Goal: Information Seeking & Learning: Learn about a topic

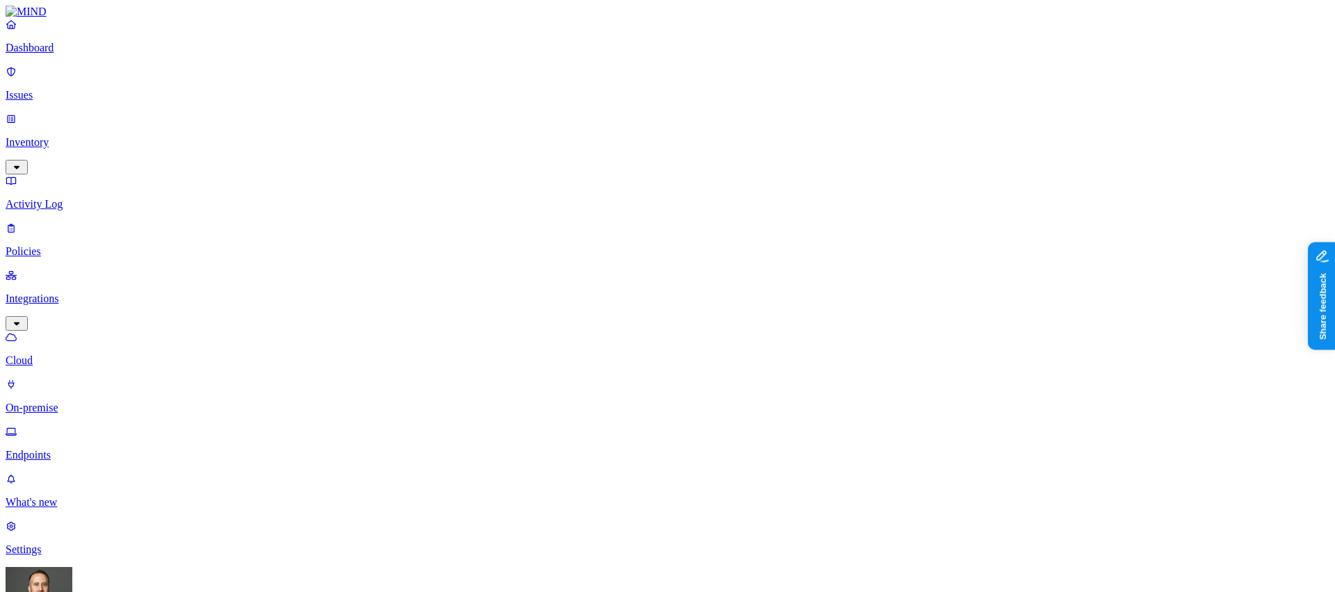
click at [49, 544] on p "Settings" at bounding box center [668, 550] width 1324 height 13
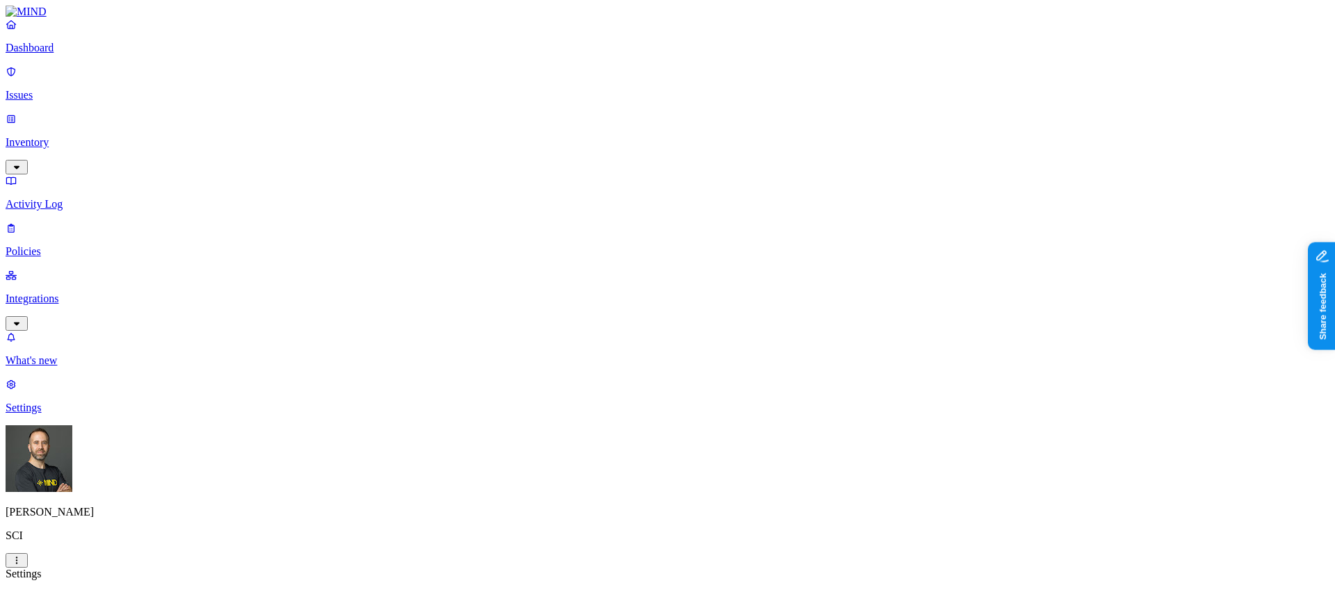
click at [87, 54] on p "Dashboard" at bounding box center [668, 48] width 1324 height 13
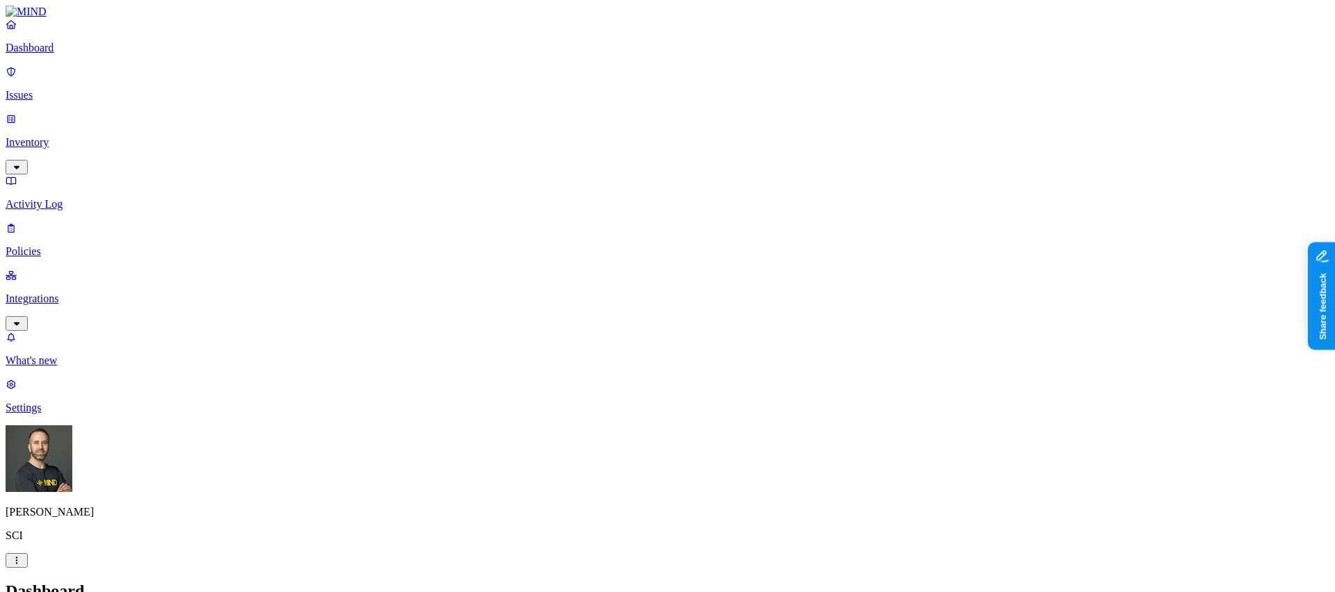
click at [89, 136] on p "Inventory" at bounding box center [668, 142] width 1324 height 13
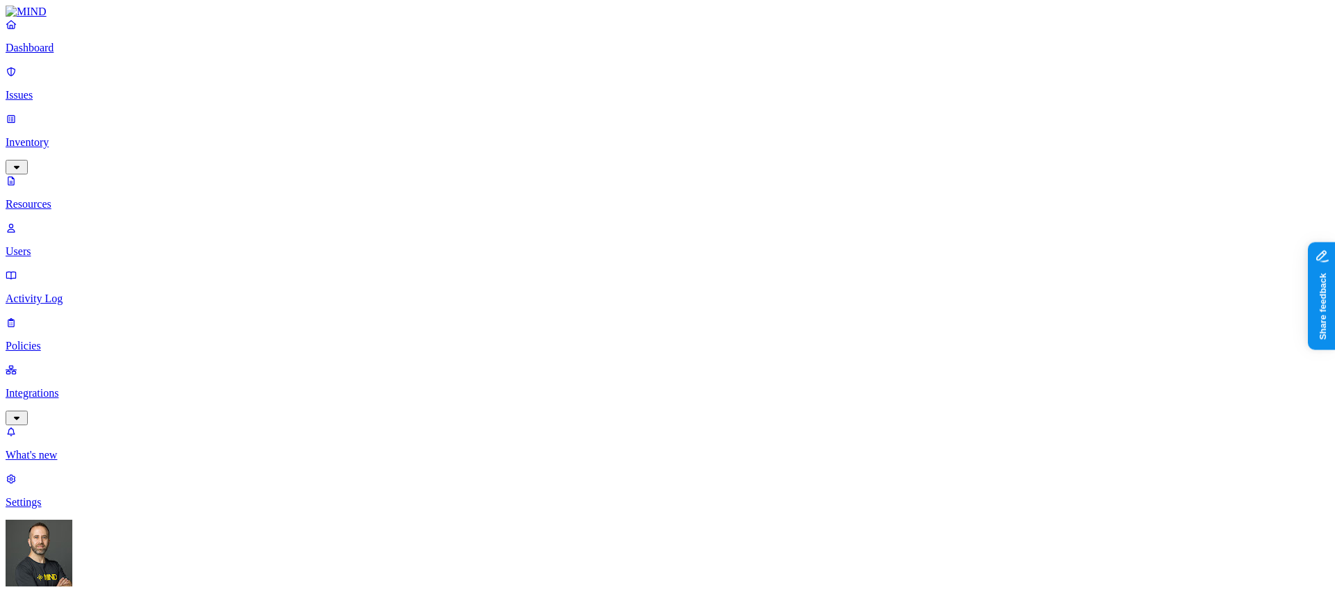
click at [74, 245] on p "Users" at bounding box center [668, 251] width 1324 height 13
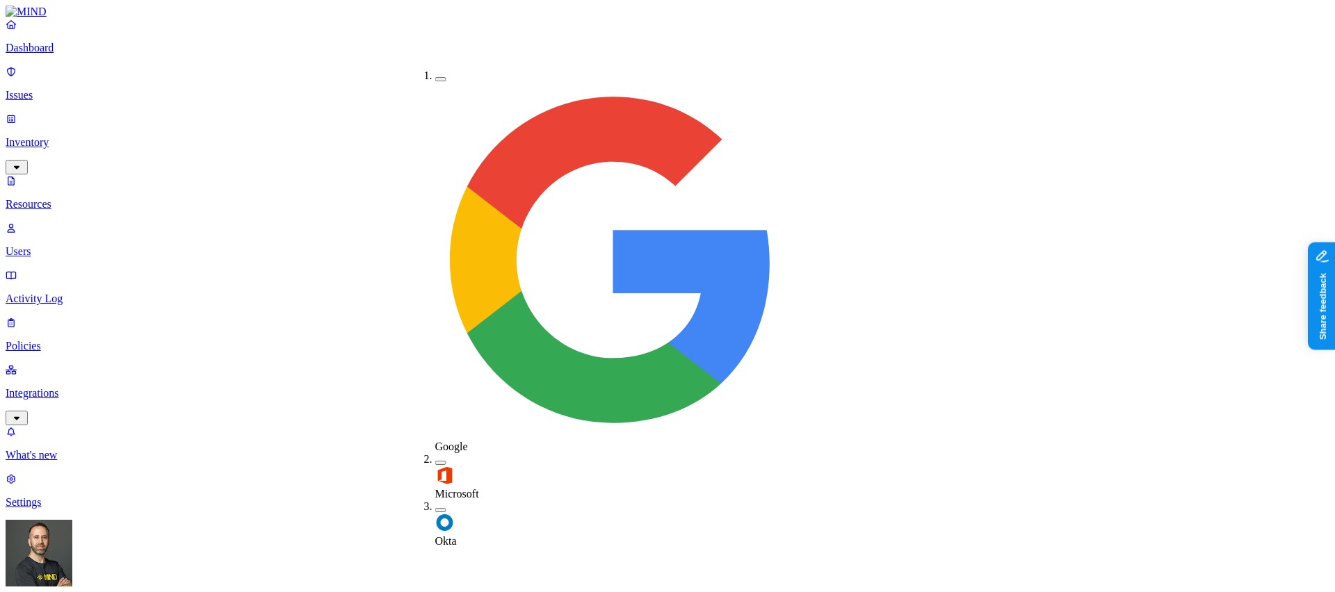
click at [444, 523] on label "Okta" at bounding box center [446, 535] width 22 height 24
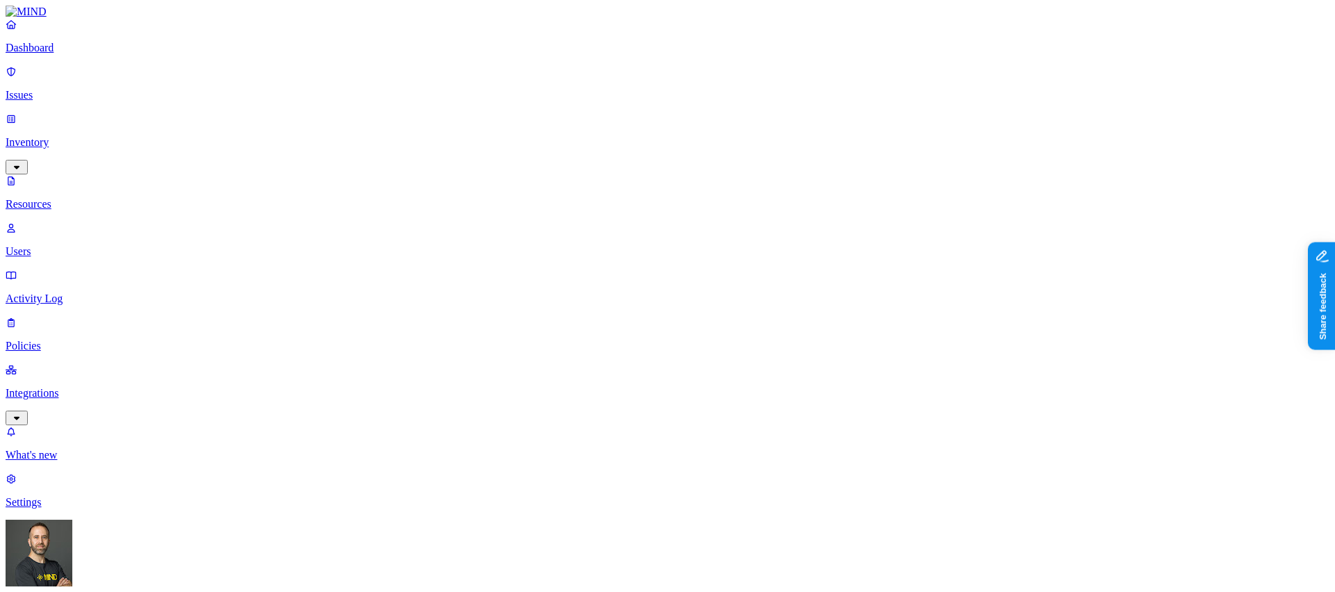
drag, startPoint x: 551, startPoint y: 73, endPoint x: 464, endPoint y: 81, distance: 87.2
drag, startPoint x: 654, startPoint y: 74, endPoint x: 553, endPoint y: 77, distance: 100.2
drag, startPoint x: 745, startPoint y: 75, endPoint x: 649, endPoint y: 83, distance: 96.3
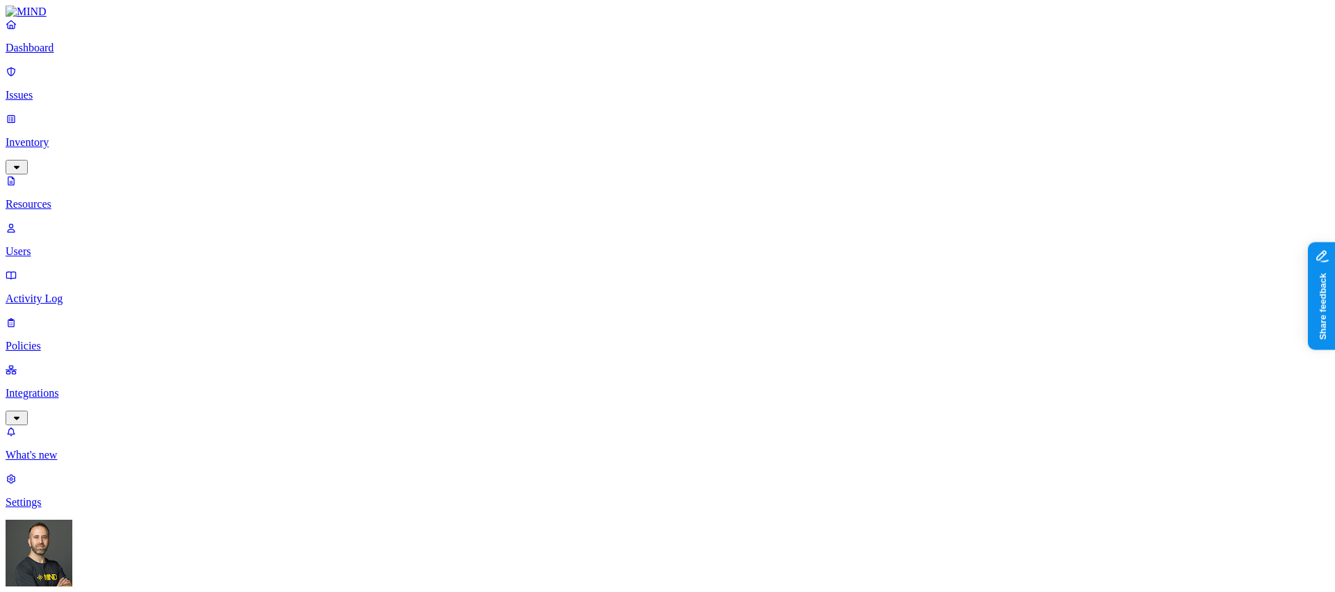
drag, startPoint x: 839, startPoint y: 73, endPoint x: 898, endPoint y: 74, distance: 59.1
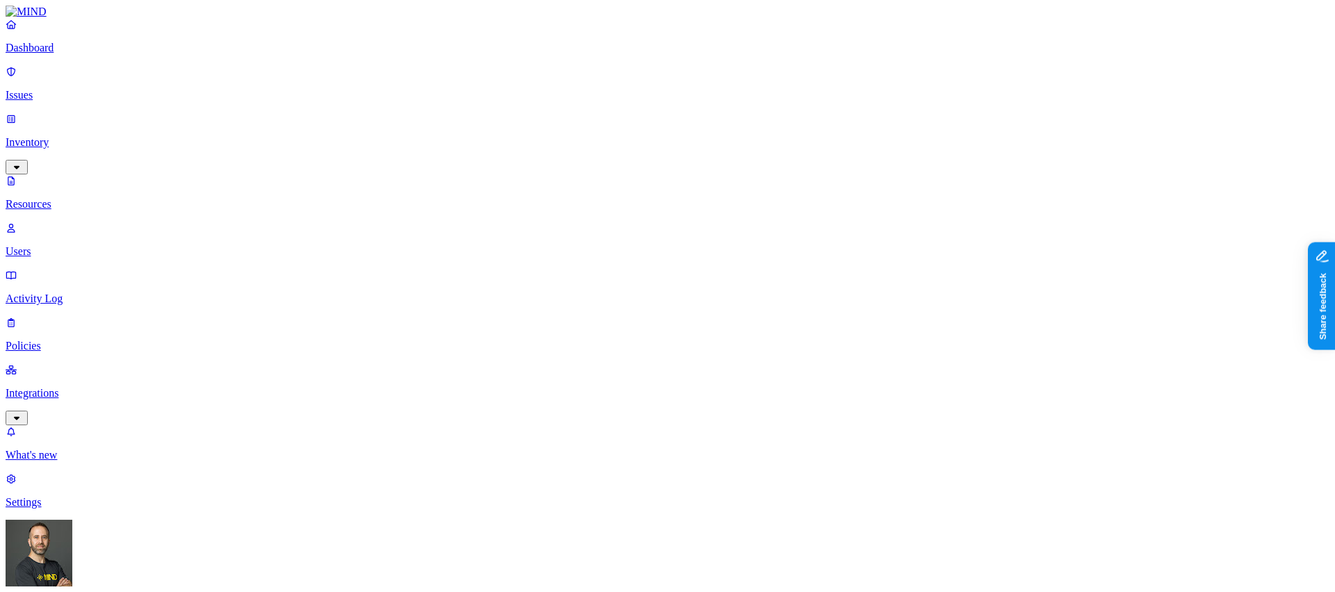
scroll to position [234, 0]
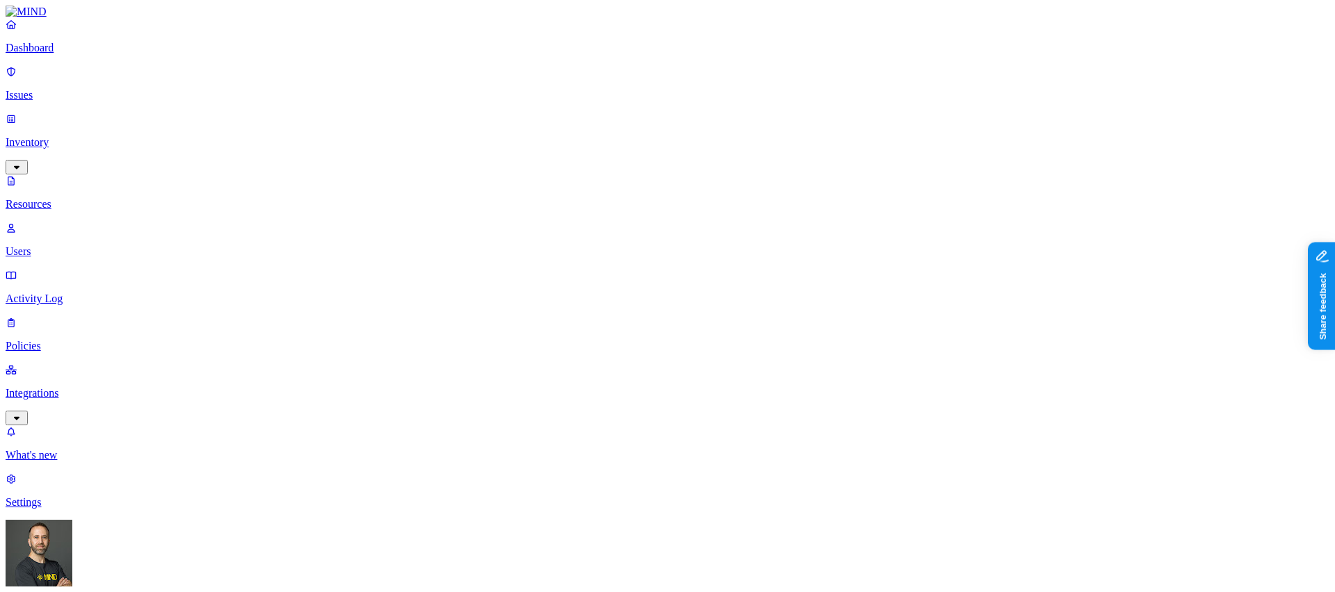
scroll to position [28, 0]
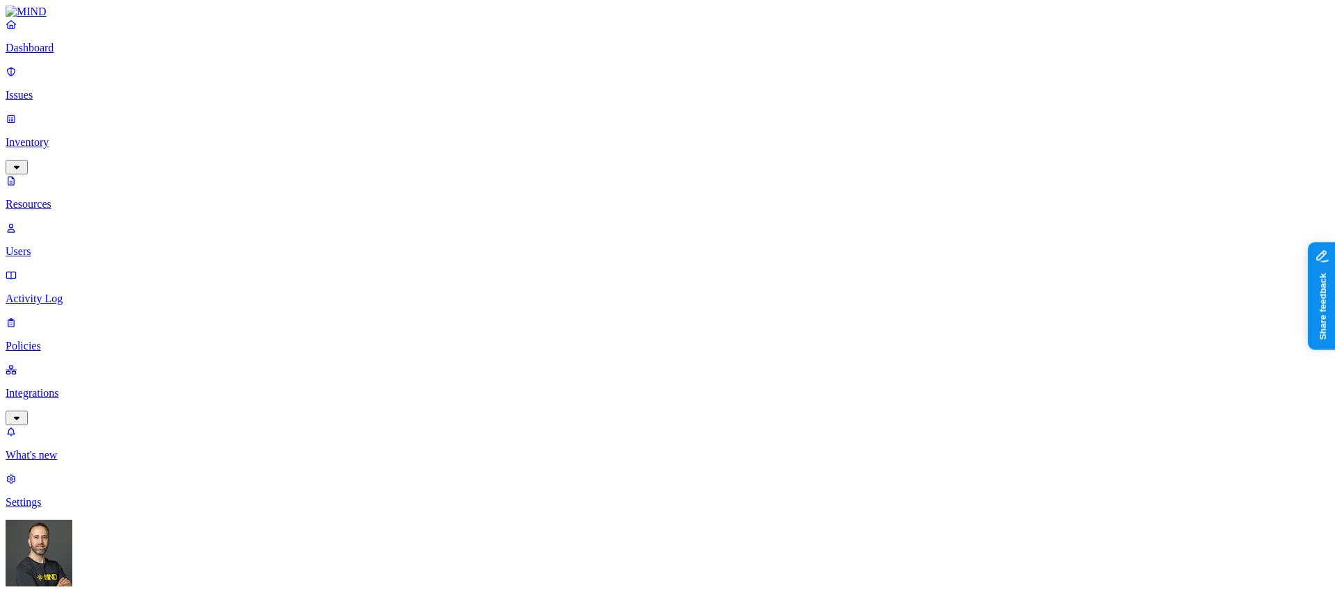
scroll to position [27, 0]
drag, startPoint x: 551, startPoint y: 76, endPoint x: 469, endPoint y: 78, distance: 82.1
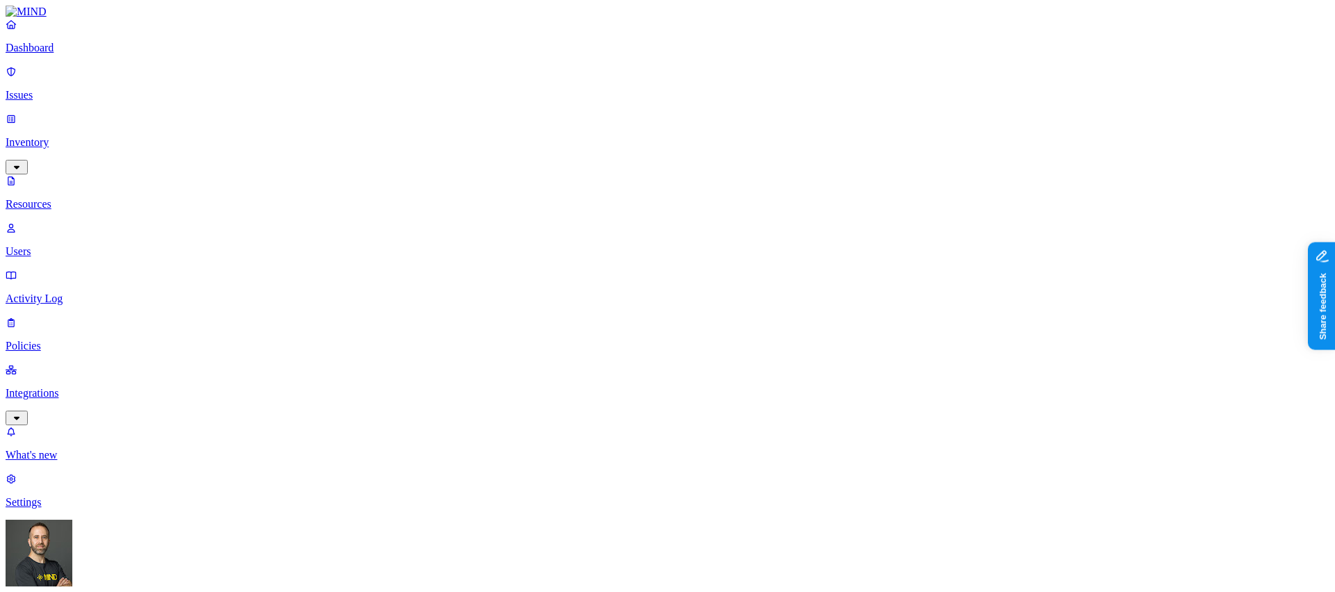
drag, startPoint x: 660, startPoint y: 76, endPoint x: 573, endPoint y: 79, distance: 87.0
drag, startPoint x: 764, startPoint y: 75, endPoint x: 666, endPoint y: 76, distance: 98.0
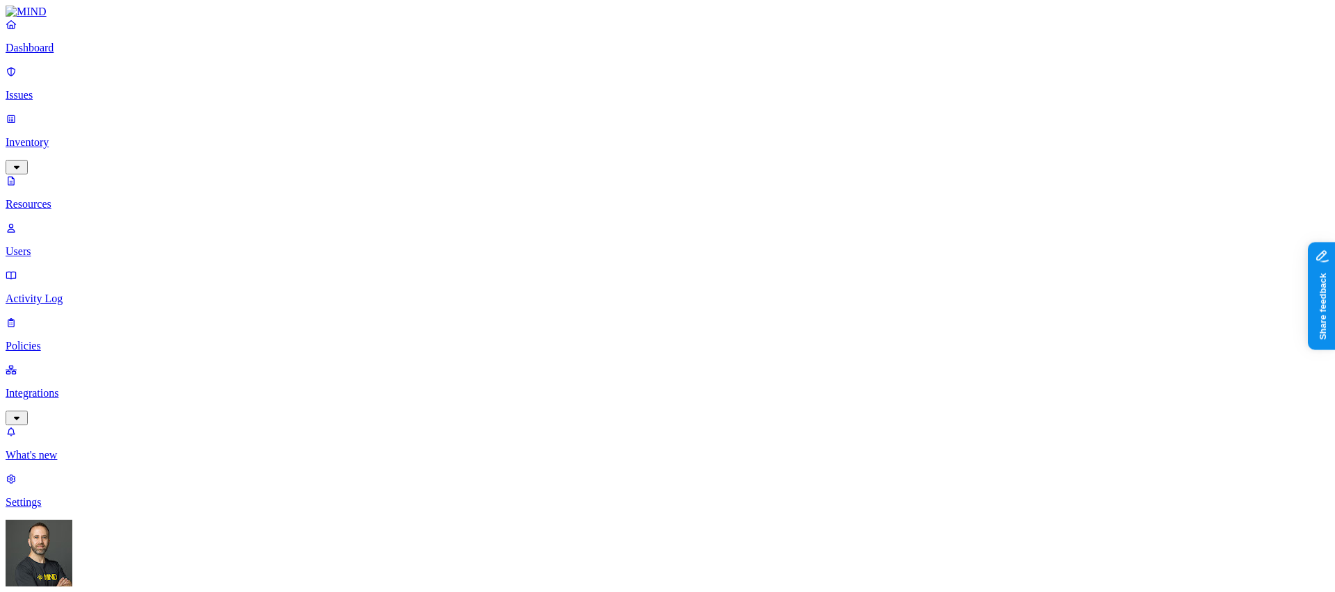
click at [76, 54] on p "Dashboard" at bounding box center [668, 48] width 1324 height 13
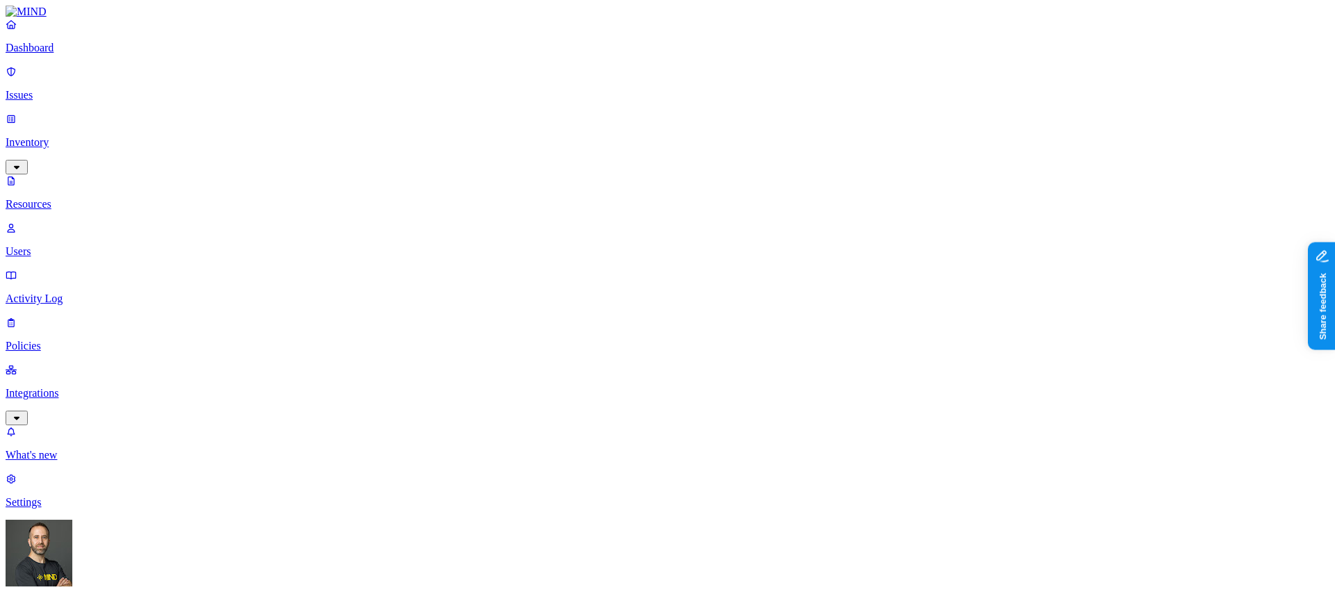
click at [74, 54] on p "Dashboard" at bounding box center [668, 48] width 1324 height 13
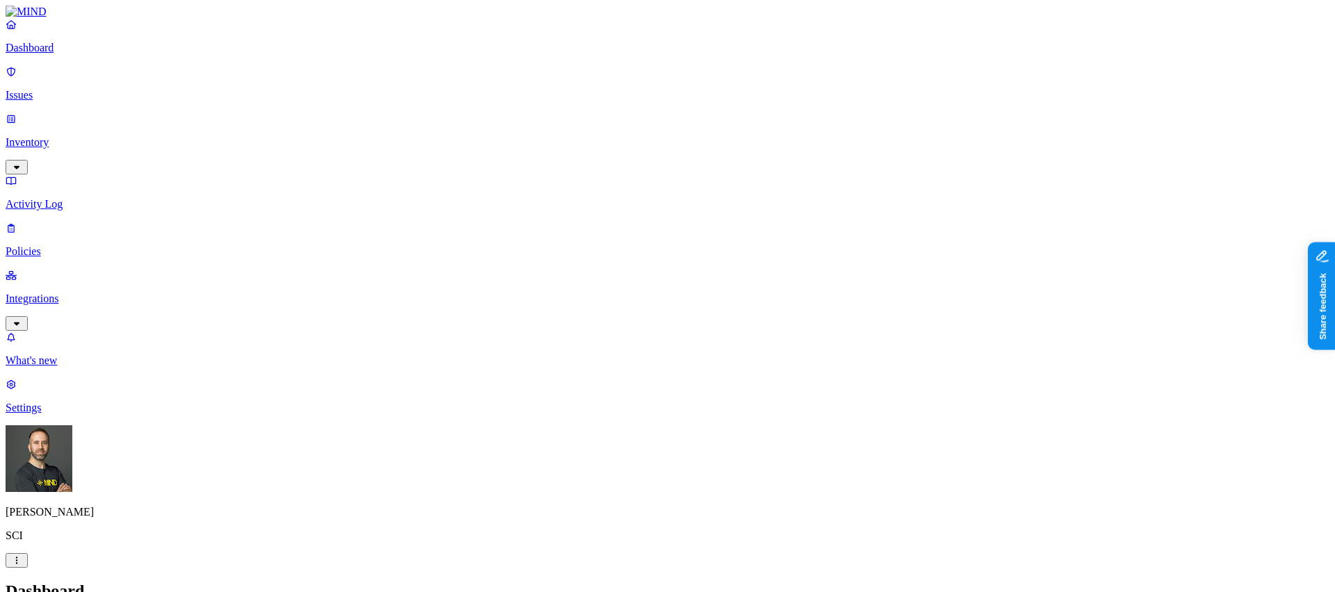
click at [88, 136] on p "Inventory" at bounding box center [668, 142] width 1324 height 13
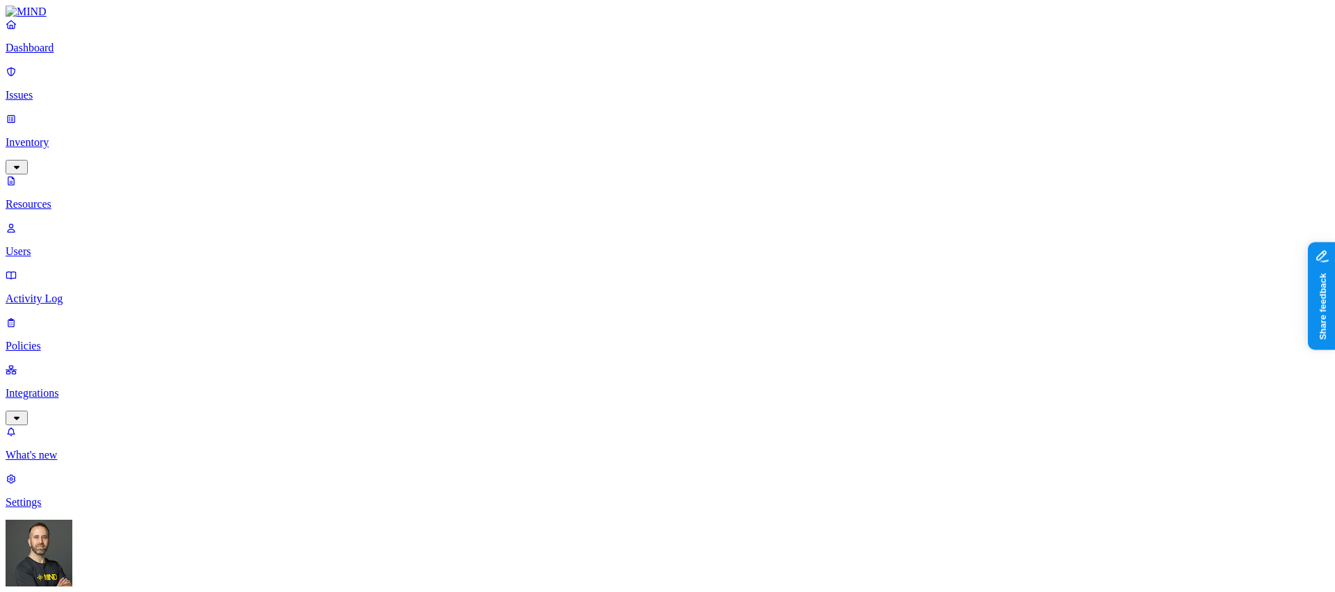
click at [76, 245] on p "Users" at bounding box center [668, 251] width 1324 height 13
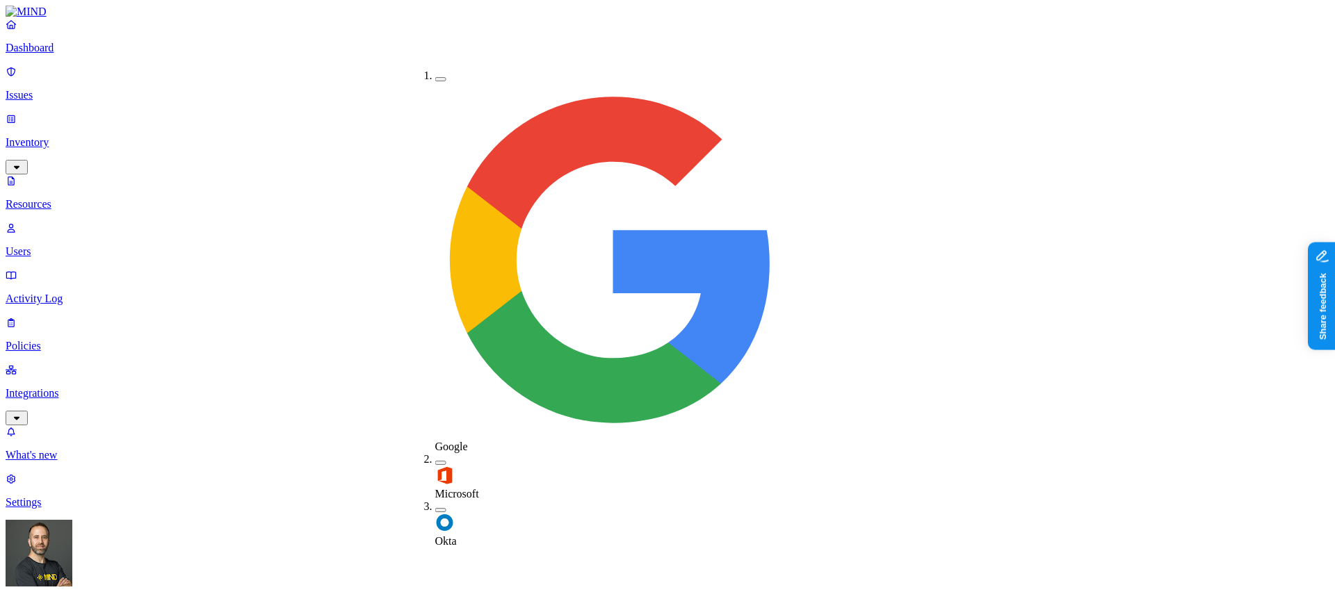
click at [446, 523] on label "Okta" at bounding box center [446, 535] width 22 height 24
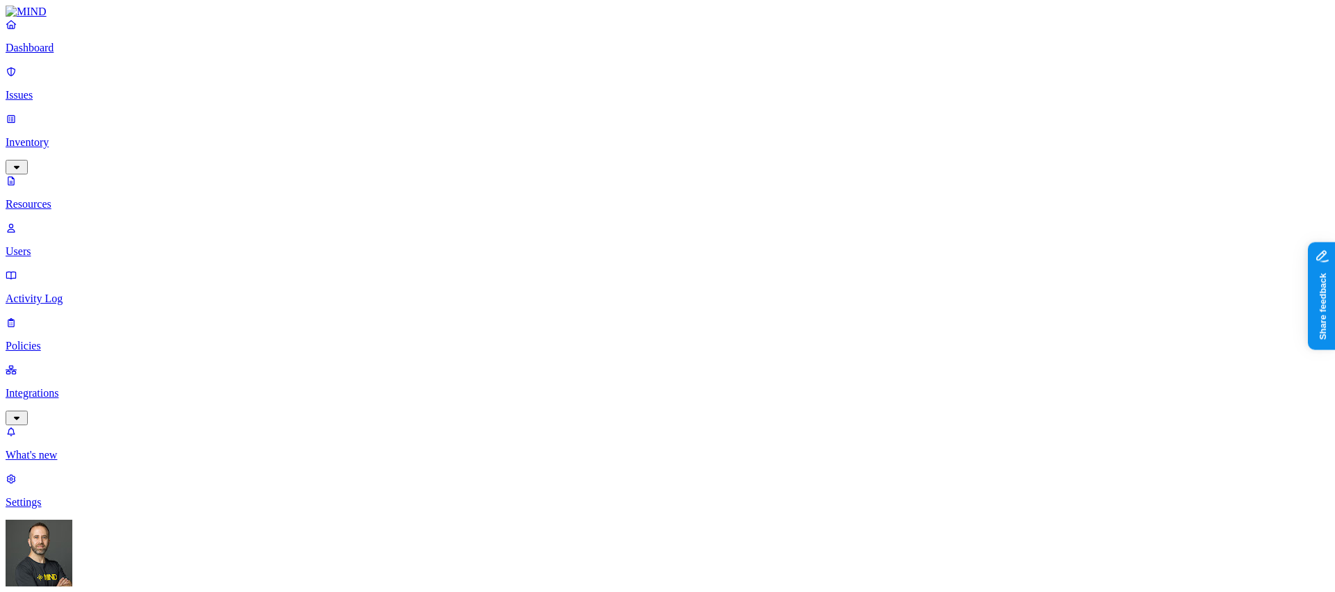
drag, startPoint x: 551, startPoint y: 76, endPoint x: 469, endPoint y: 86, distance: 83.2
drag, startPoint x: 659, startPoint y: 76, endPoint x: 568, endPoint y: 89, distance: 91.9
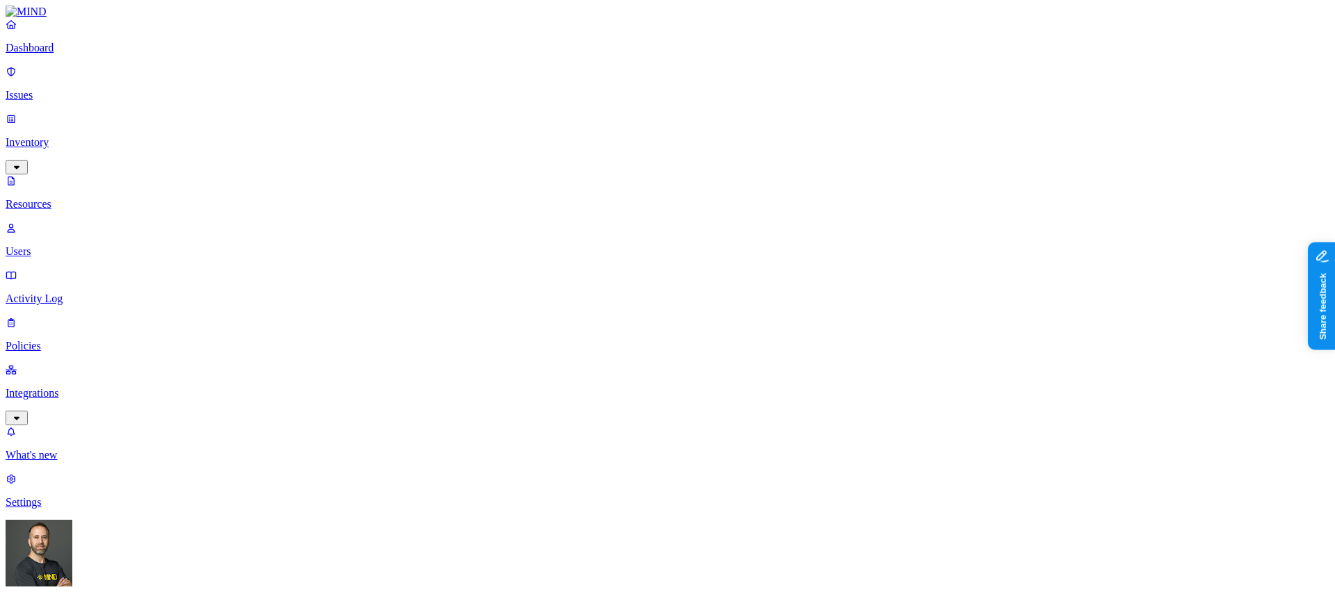
drag, startPoint x: 757, startPoint y: 71, endPoint x: 663, endPoint y: 75, distance: 94.0
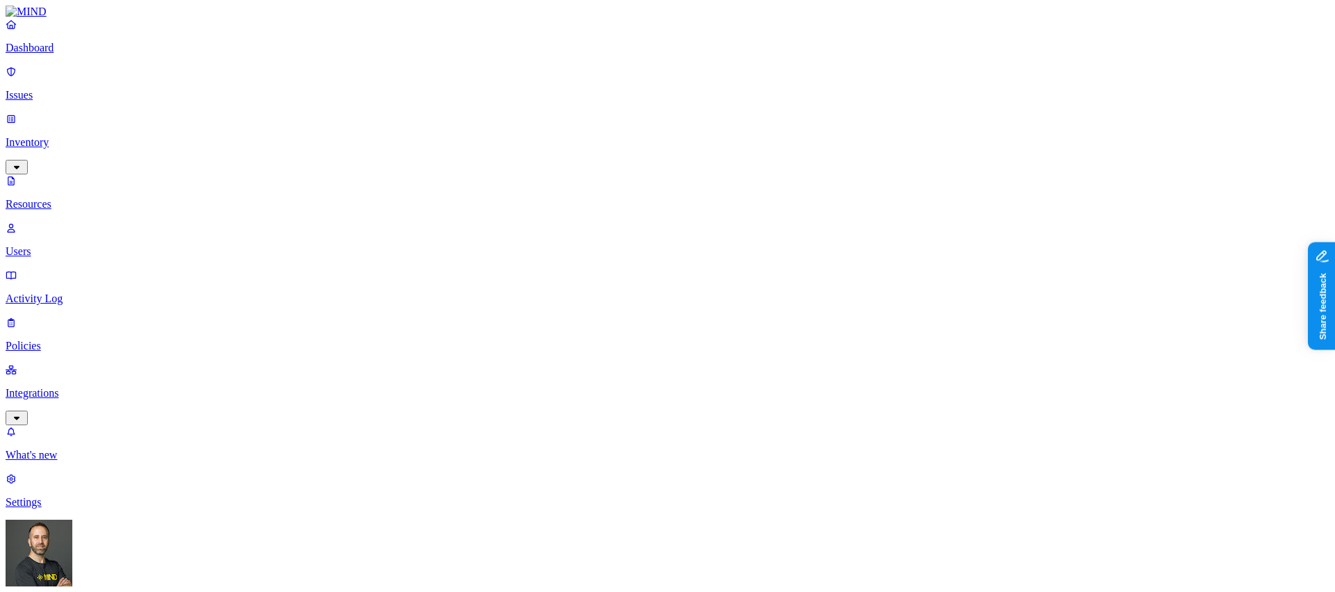
click at [91, 54] on p "Dashboard" at bounding box center [668, 48] width 1324 height 13
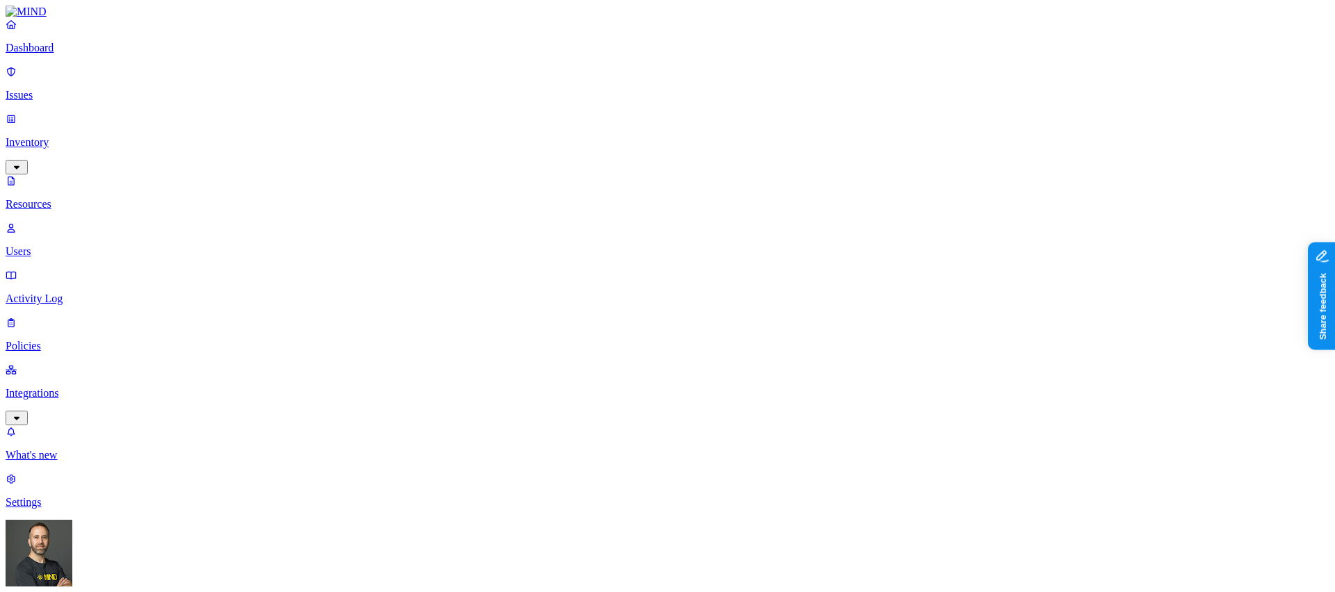
click at [63, 54] on p "Dashboard" at bounding box center [668, 48] width 1324 height 13
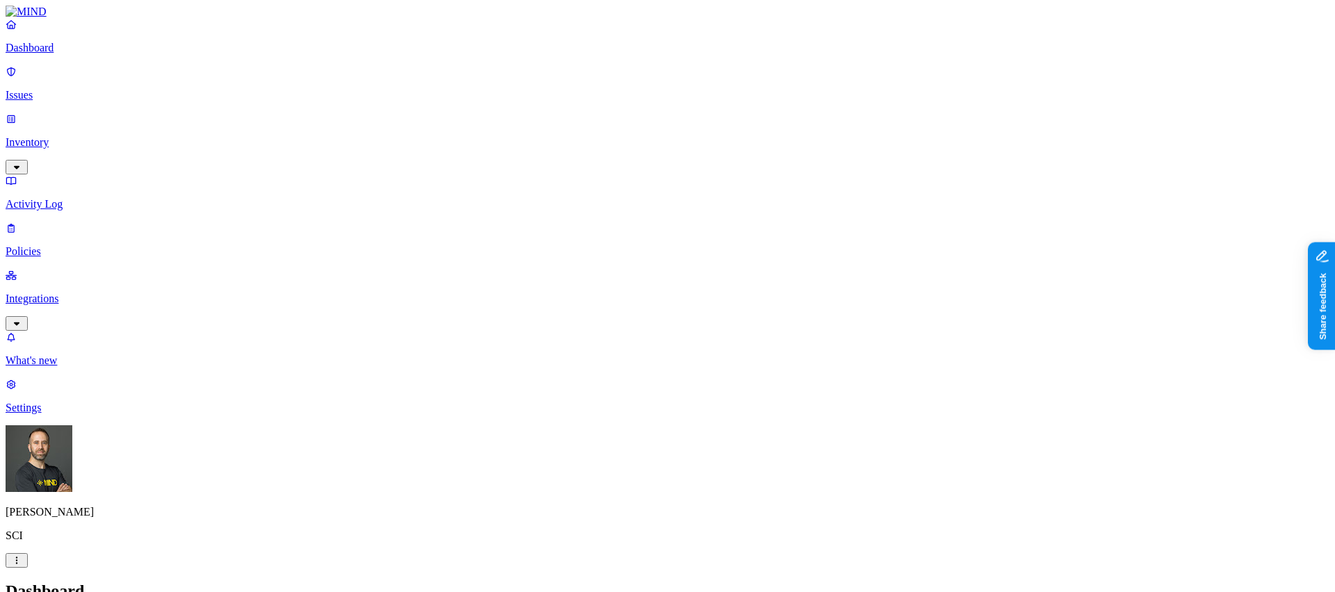
click at [110, 136] on p "Inventory" at bounding box center [668, 142] width 1324 height 13
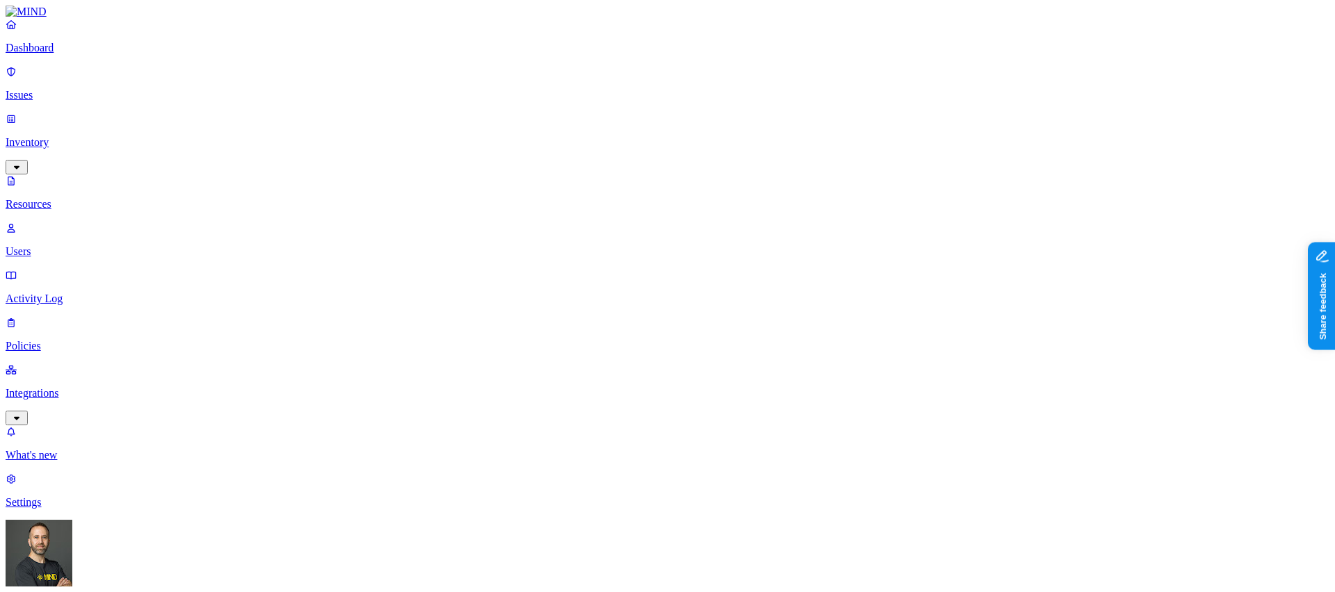
click at [67, 387] on p "Integrations" at bounding box center [668, 393] width 1324 height 13
click at [97, 54] on p "Dashboard" at bounding box center [668, 48] width 1324 height 13
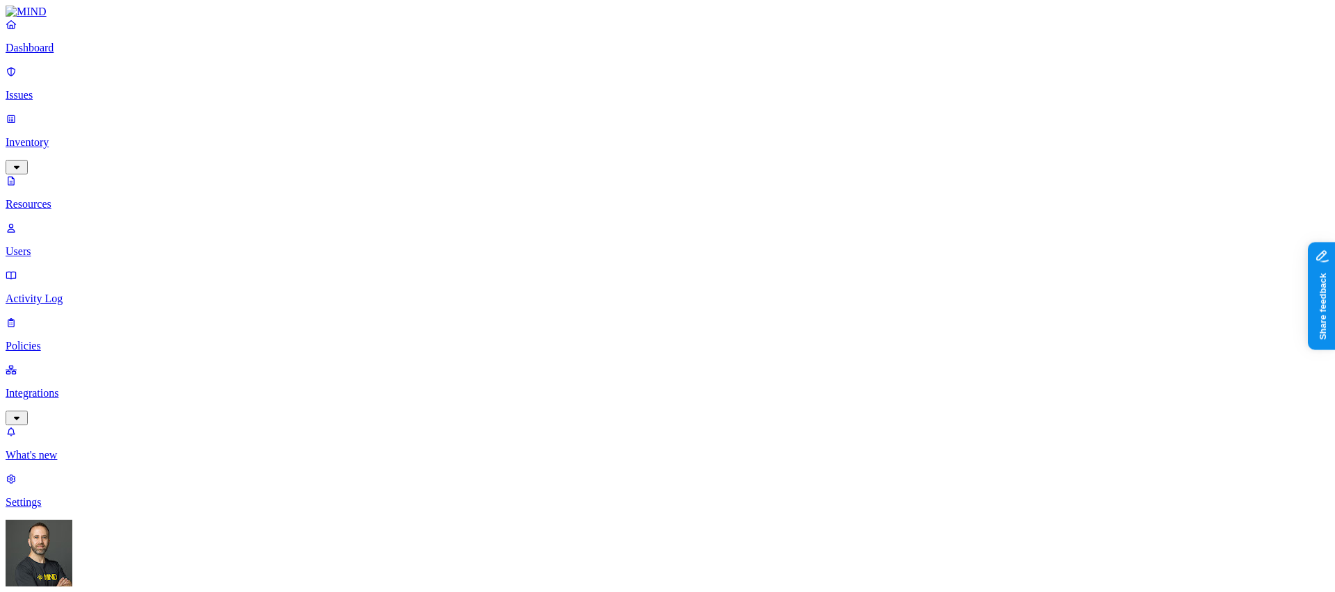
click at [101, 54] on p "Dashboard" at bounding box center [668, 48] width 1324 height 13
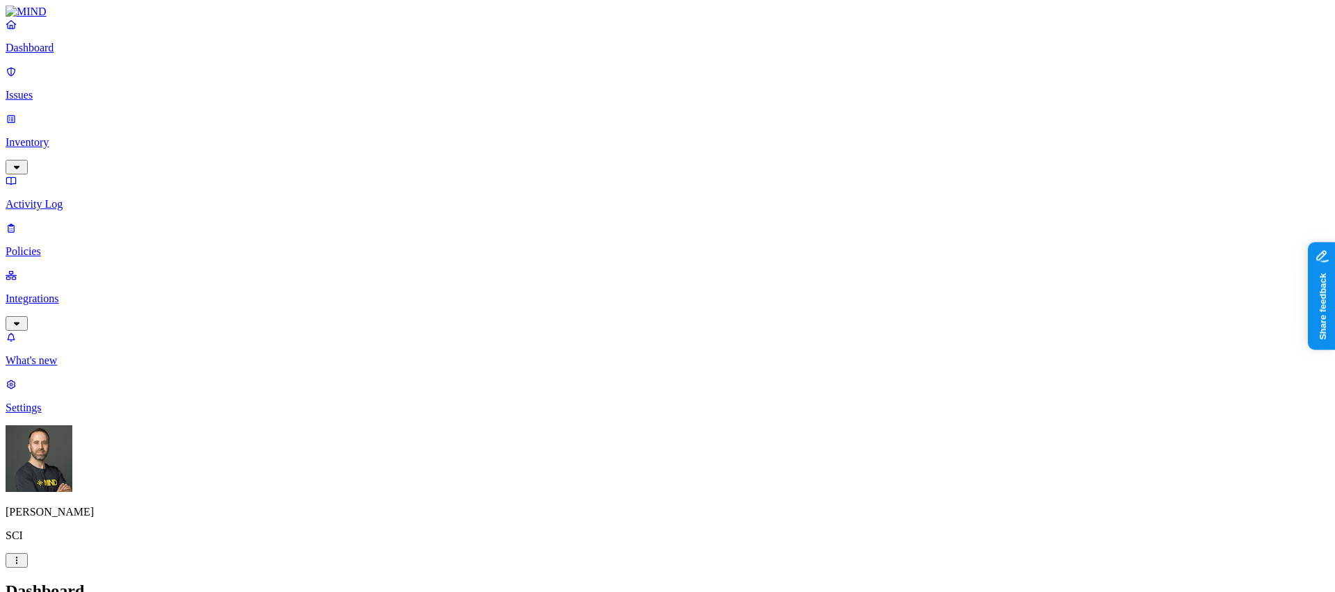
click at [60, 54] on p "Dashboard" at bounding box center [668, 48] width 1324 height 13
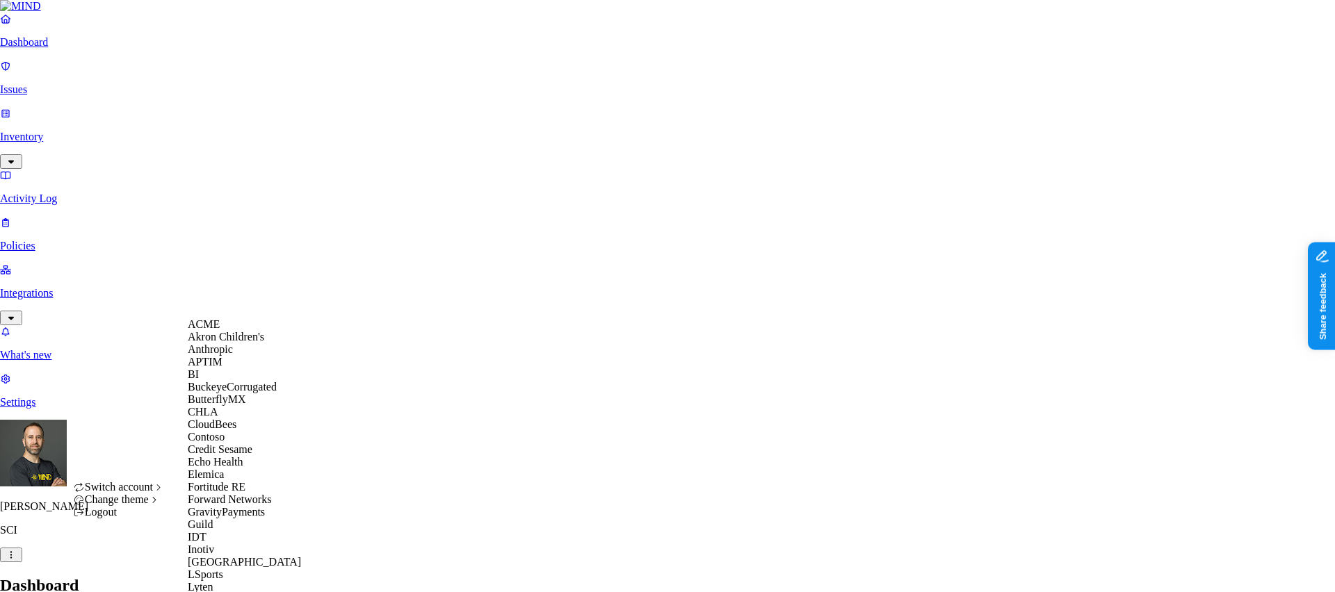
scroll to position [679, 0]
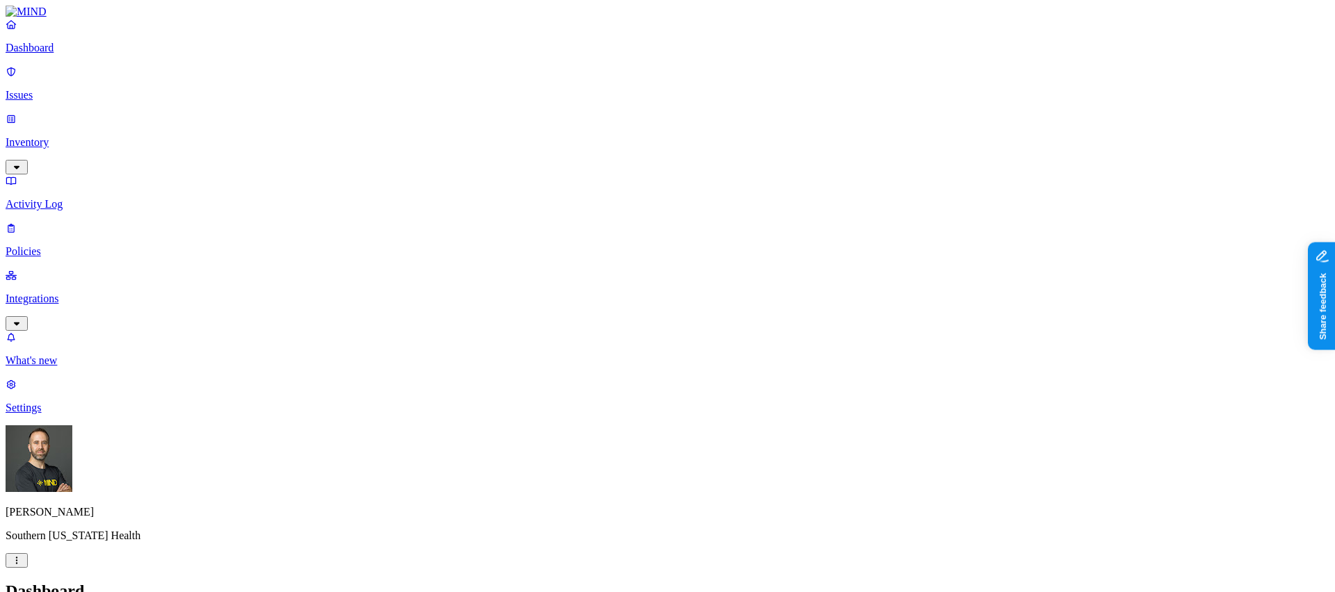
click at [97, 136] on p "Inventory" at bounding box center [668, 142] width 1324 height 13
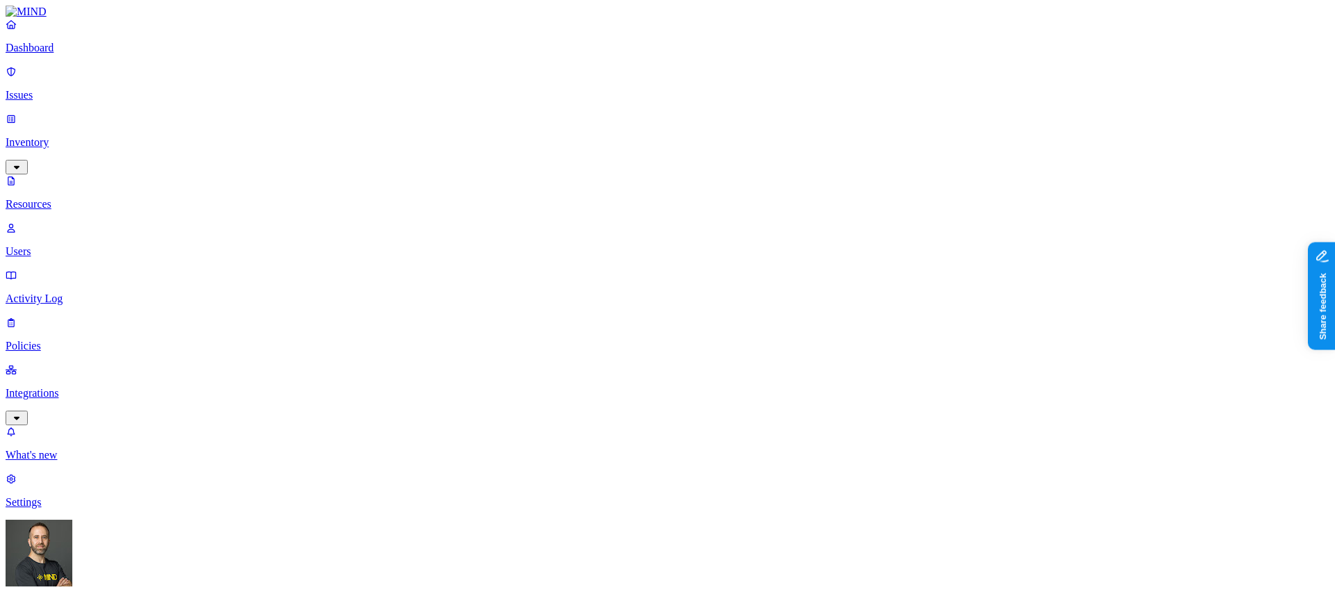
click at [100, 72] on div "Dashboard Issues Inventory Resources Users Activity Log Policies Integrations" at bounding box center [668, 221] width 1324 height 407
click at [92, 54] on p "Dashboard" at bounding box center [668, 48] width 1324 height 13
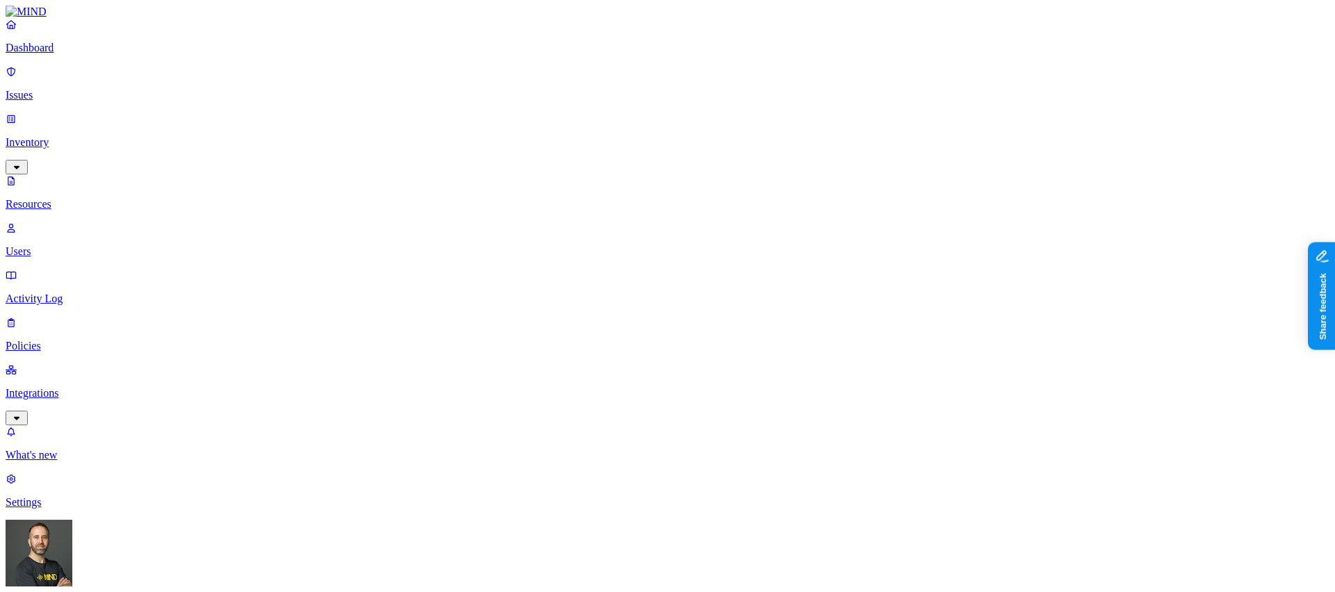
click at [58, 54] on p "Dashboard" at bounding box center [668, 48] width 1324 height 13
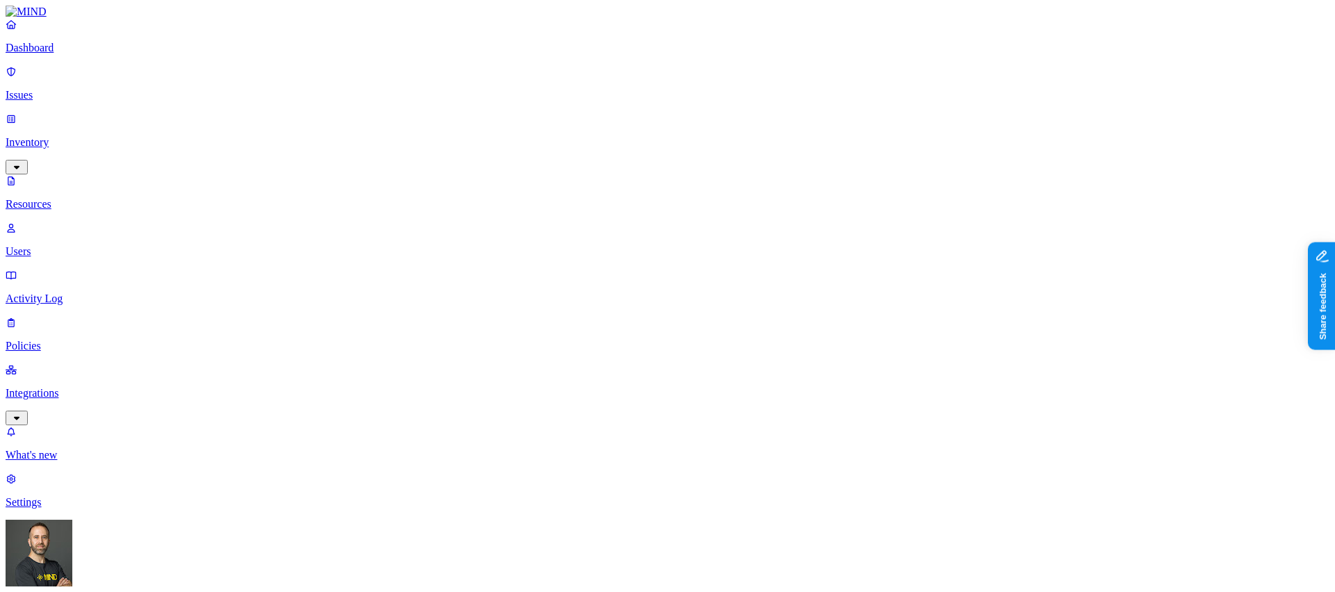
drag, startPoint x: 1062, startPoint y: 251, endPoint x: 1084, endPoint y: 248, distance: 21.8
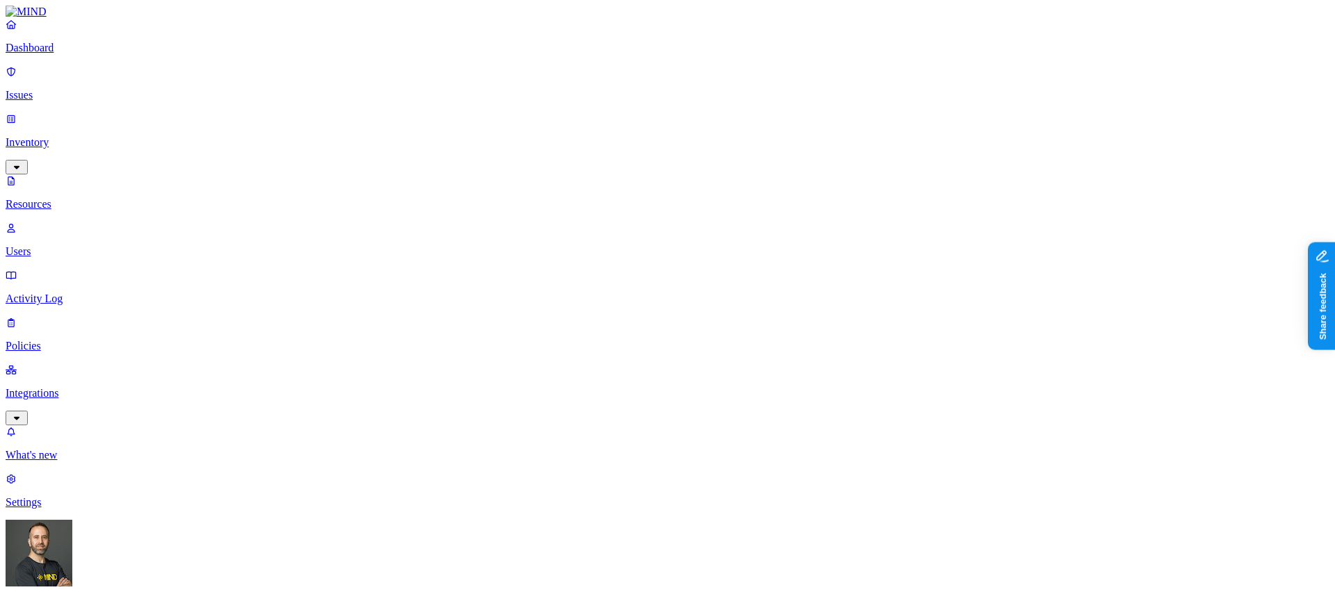
drag, startPoint x: 1062, startPoint y: 253, endPoint x: 1071, endPoint y: 253, distance: 9.7
drag, startPoint x: 1174, startPoint y: 254, endPoint x: 1189, endPoint y: 254, distance: 15.3
drag, startPoint x: 1194, startPoint y: 252, endPoint x: 1209, endPoint y: 251, distance: 15.4
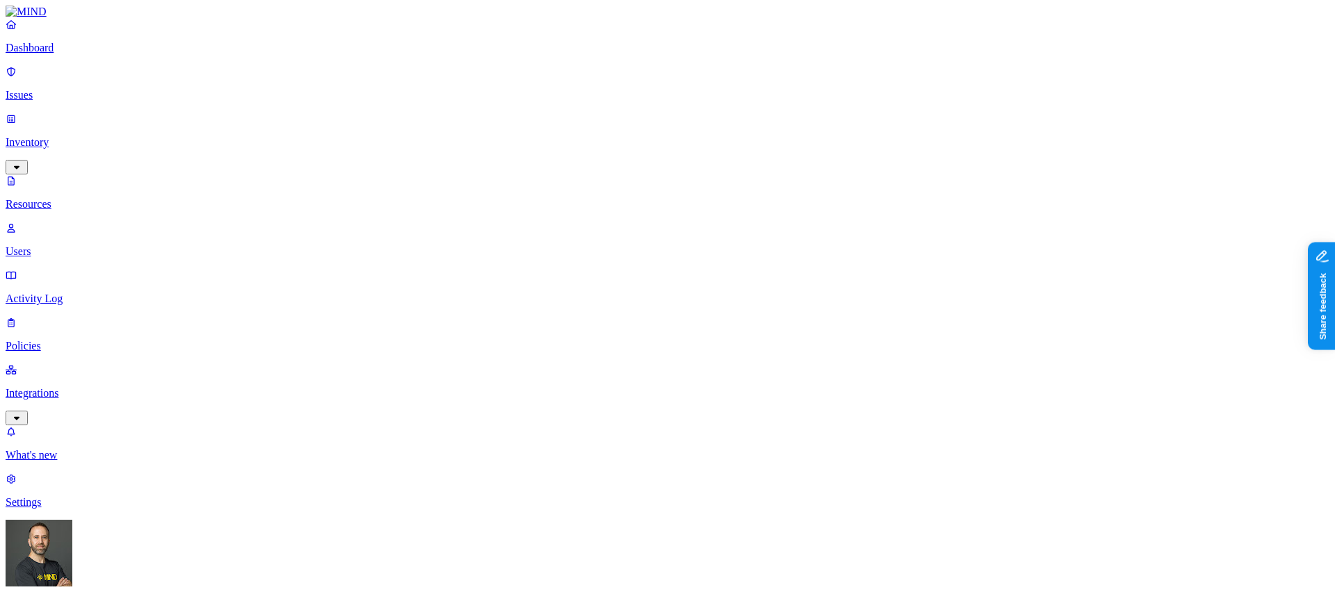
drag, startPoint x: 1062, startPoint y: 246, endPoint x: 1092, endPoint y: 246, distance: 29.2
drag, startPoint x: 1255, startPoint y: 252, endPoint x: 1294, endPoint y: 250, distance: 39.0
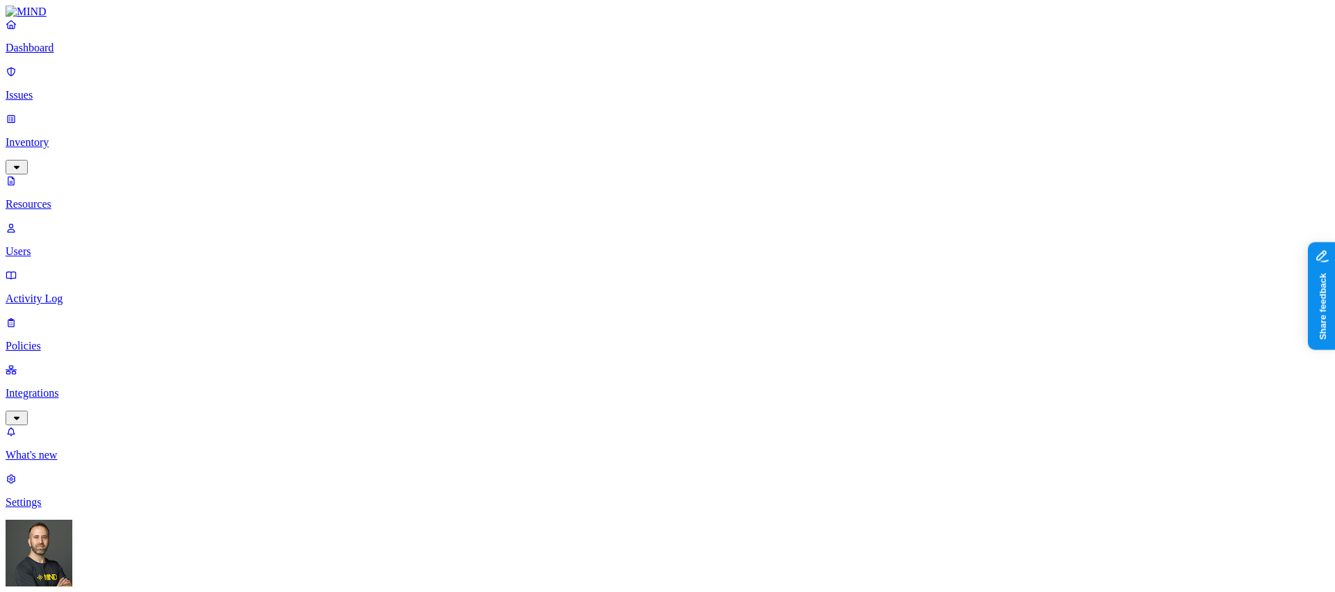
drag, startPoint x: 1210, startPoint y: 251, endPoint x: 1251, endPoint y: 250, distance: 41.0
drag, startPoint x: 1060, startPoint y: 250, endPoint x: 1100, endPoint y: 248, distance: 40.4
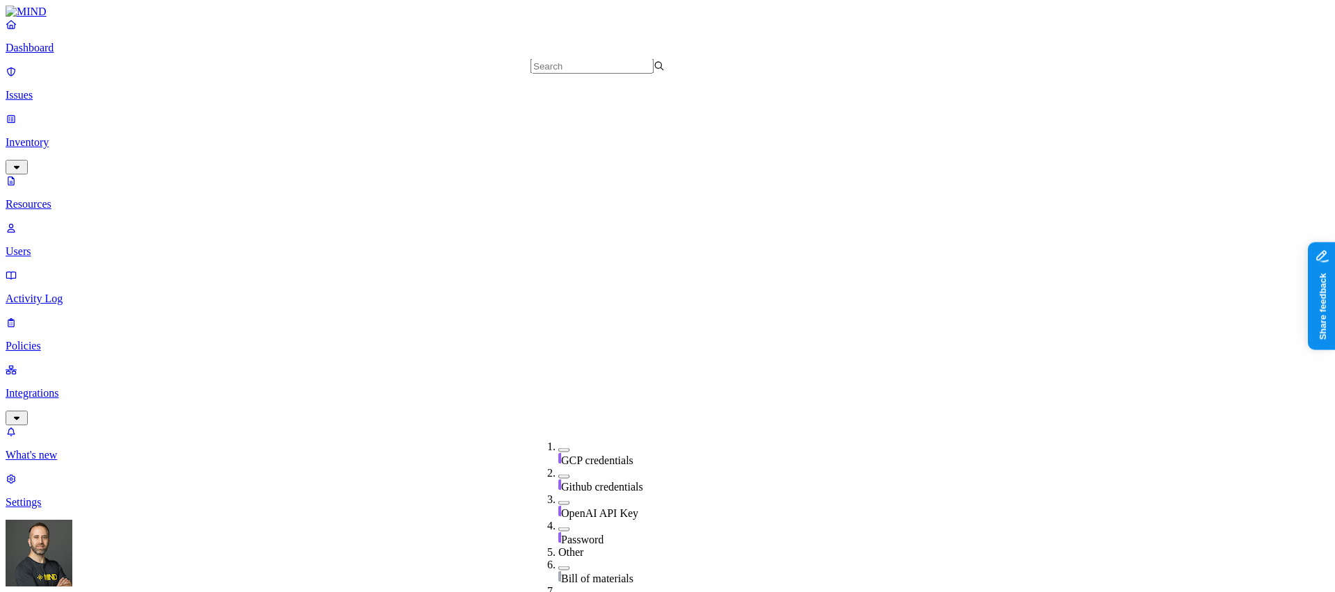
scroll to position [488, 0]
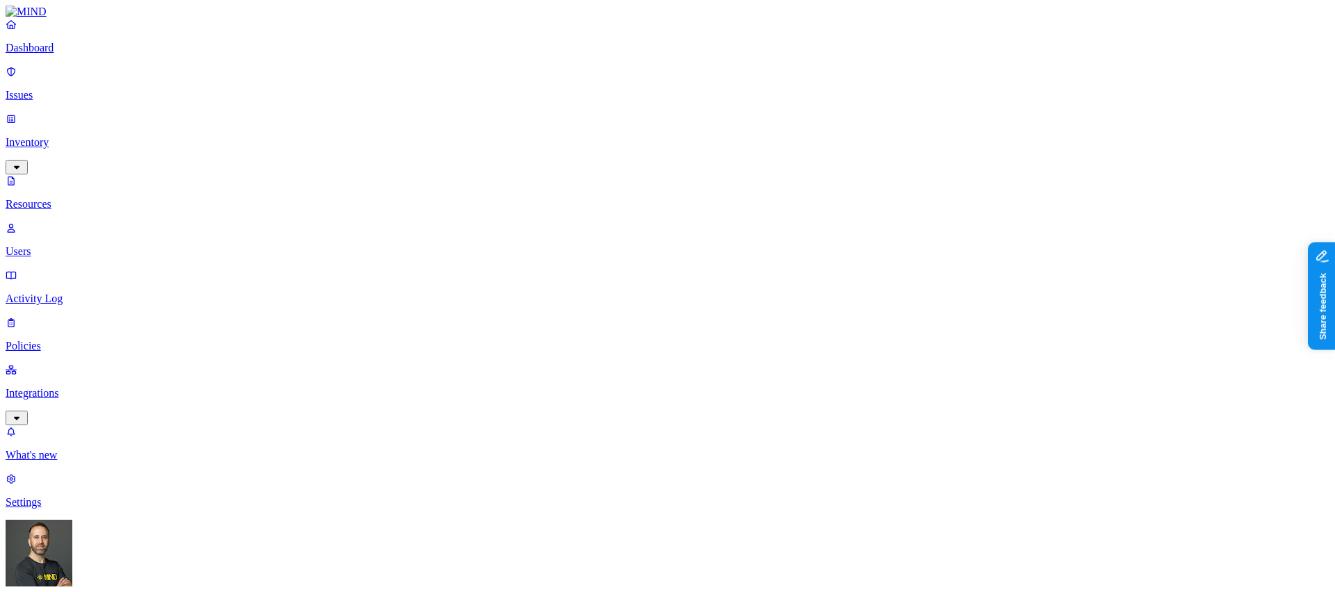
click at [108, 54] on p "Dashboard" at bounding box center [668, 48] width 1324 height 13
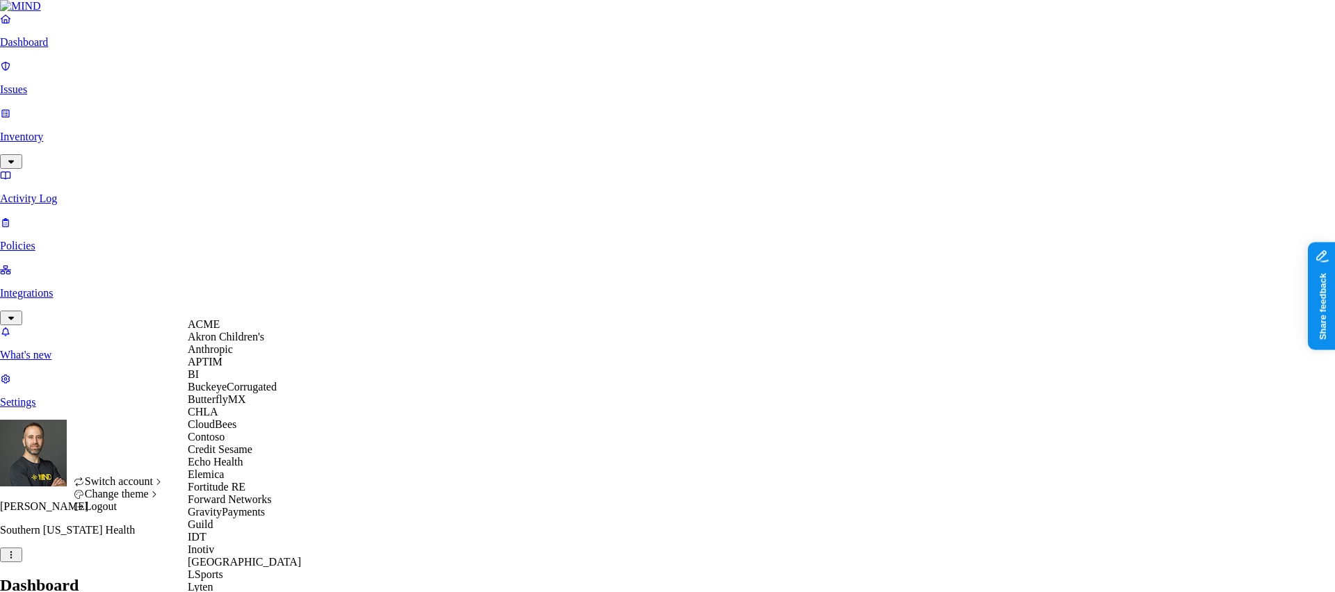
click at [228, 331] on div "ACME" at bounding box center [255, 324] width 135 height 13
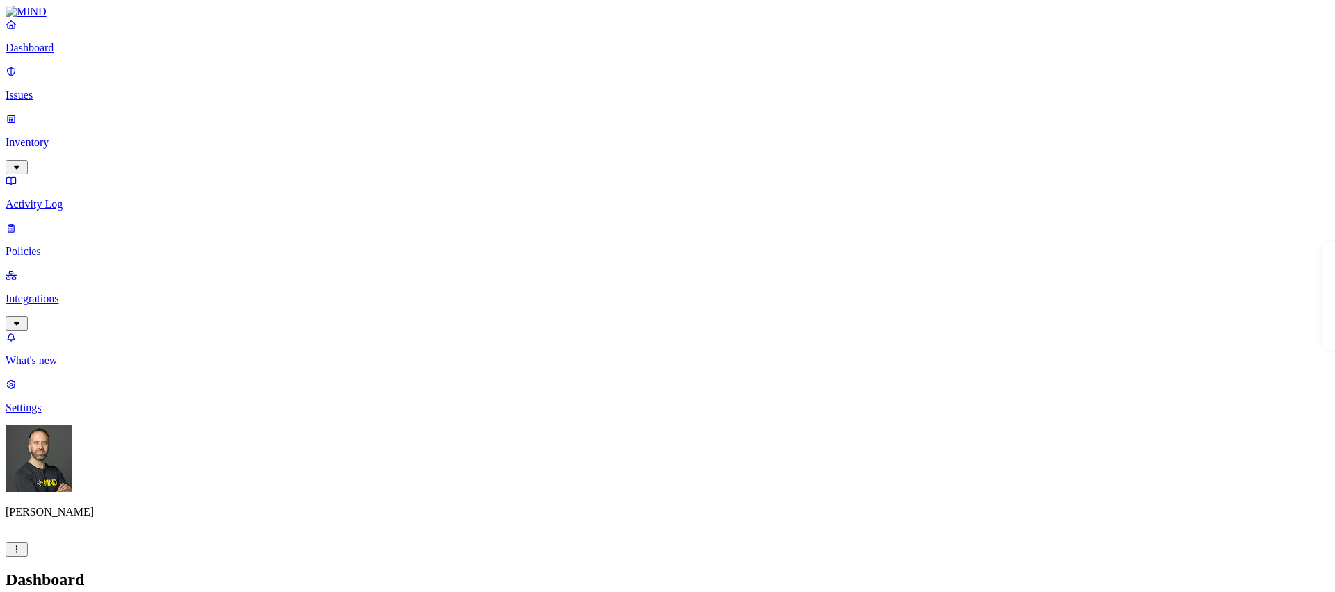
click at [63, 245] on p "Policies" at bounding box center [668, 251] width 1324 height 13
click at [314, 122] on icon at bounding box center [313, 126] width 11 height 9
click at [319, 582] on h2 "Policies" at bounding box center [668, 591] width 1324 height 19
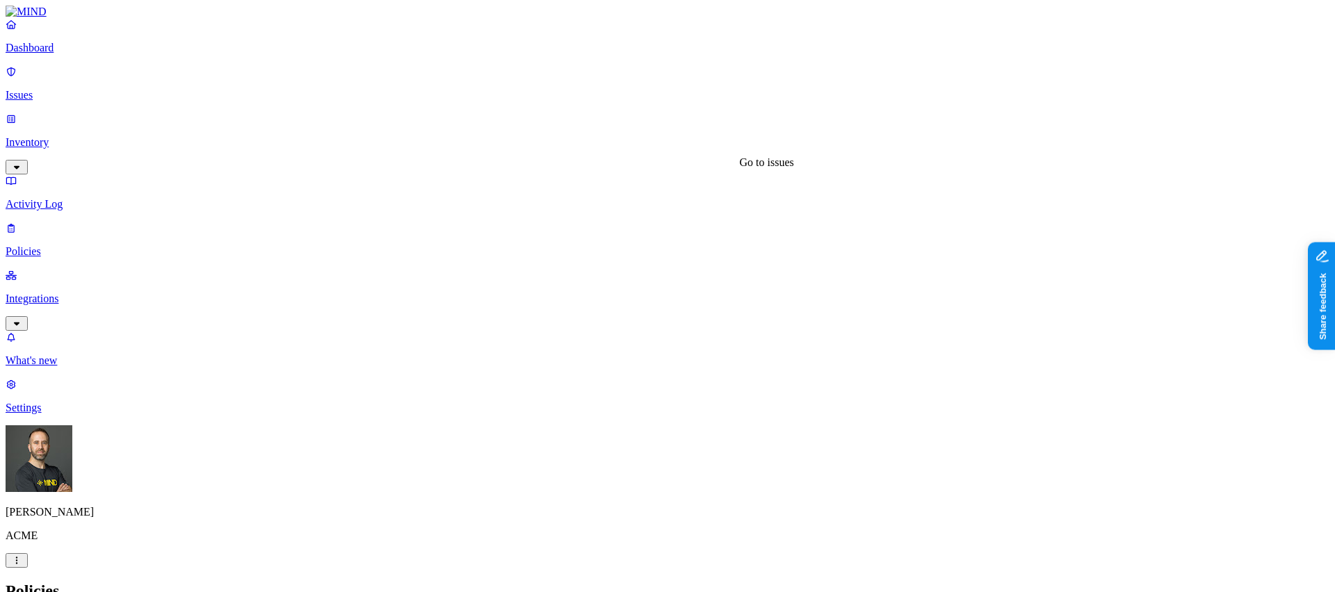
click at [369, 209] on button "button" at bounding box center [374, 211] width 11 height 4
click at [583, 582] on div "Issues" at bounding box center [668, 591] width 1324 height 19
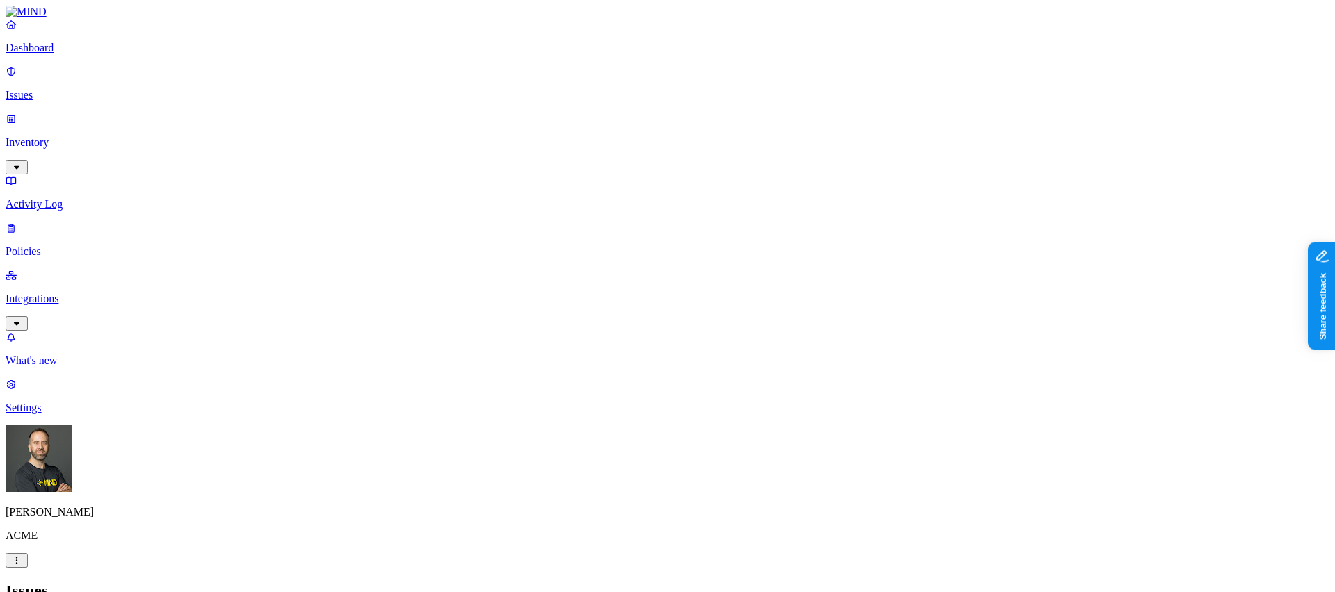
click at [114, 414] on nav "Dashboard Issues Inventory Activity Log Policies Integrations What's new 1 Sett…" at bounding box center [668, 216] width 1324 height 396
click at [70, 54] on p "Dashboard" at bounding box center [668, 48] width 1324 height 13
click at [92, 293] on p "Integrations" at bounding box center [668, 299] width 1324 height 13
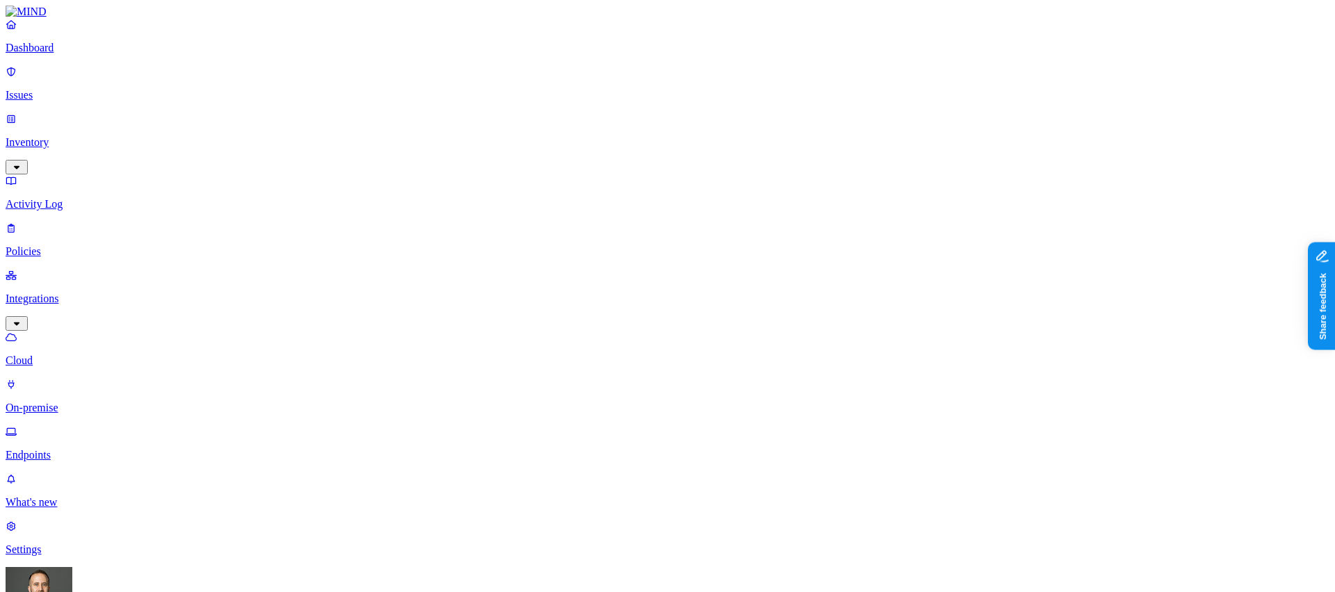
click at [76, 449] on p "Endpoints" at bounding box center [668, 455] width 1324 height 13
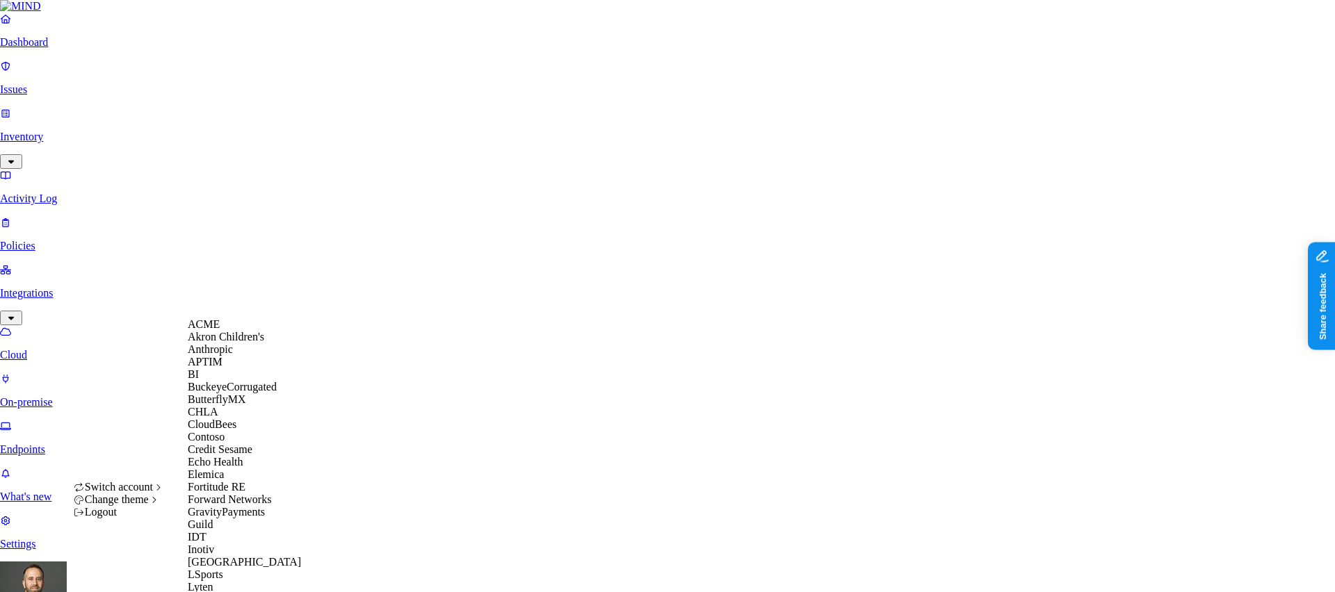
scroll to position [757, 0]
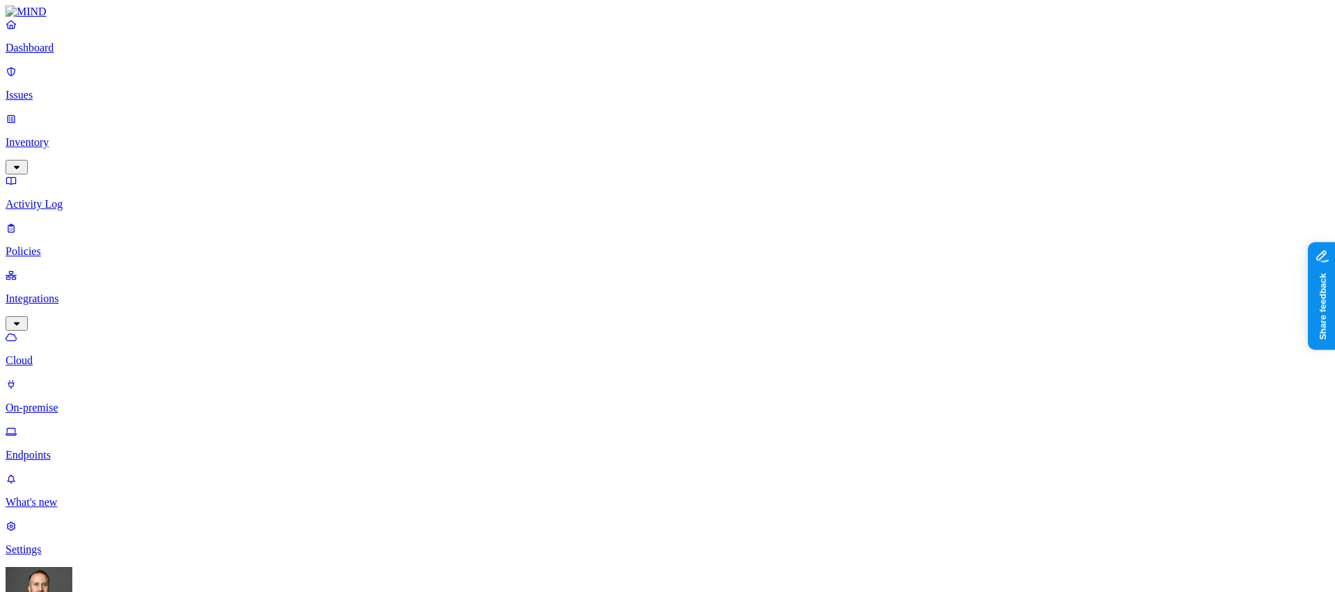
click at [484, 124] on button "button" at bounding box center [489, 126] width 11 height 4
